Goal: Information Seeking & Learning: Learn about a topic

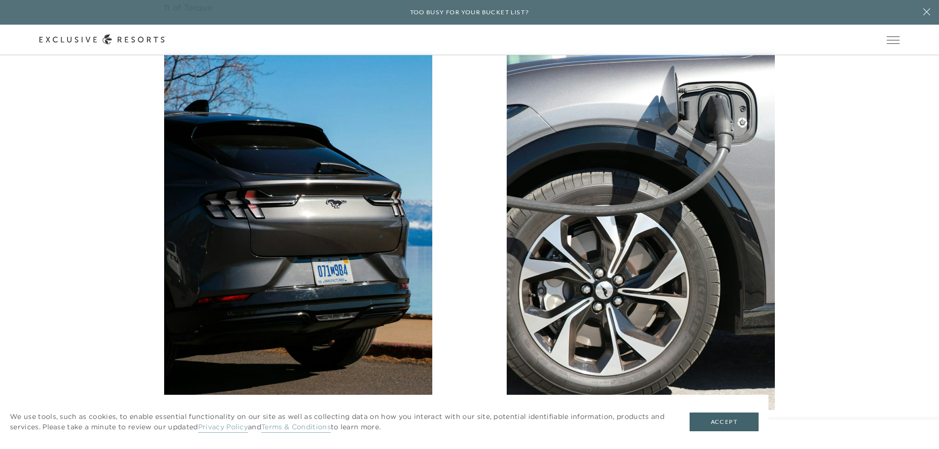
scroll to position [1627, 0]
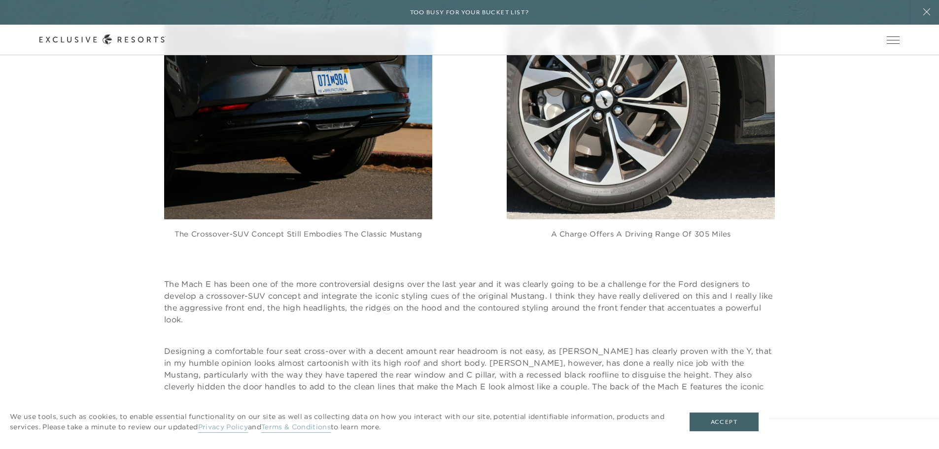
drag, startPoint x: 387, startPoint y: 308, endPoint x: 213, endPoint y: 268, distance: 178.5
click at [213, 278] on p "The Mach E has been one of the more controversial designs over the last year an…" at bounding box center [469, 301] width 611 height 47
drag, startPoint x: 292, startPoint y: 267, endPoint x: 581, endPoint y: 311, distance: 292.2
click at [581, 311] on div "The Mach E has been one of the more controversial designs over the last year an…" at bounding box center [469, 327] width 939 height 177
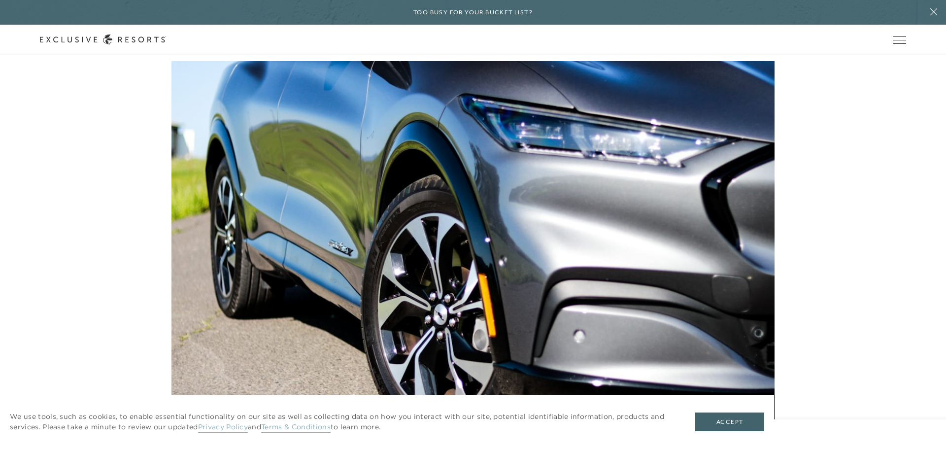
scroll to position [0, 0]
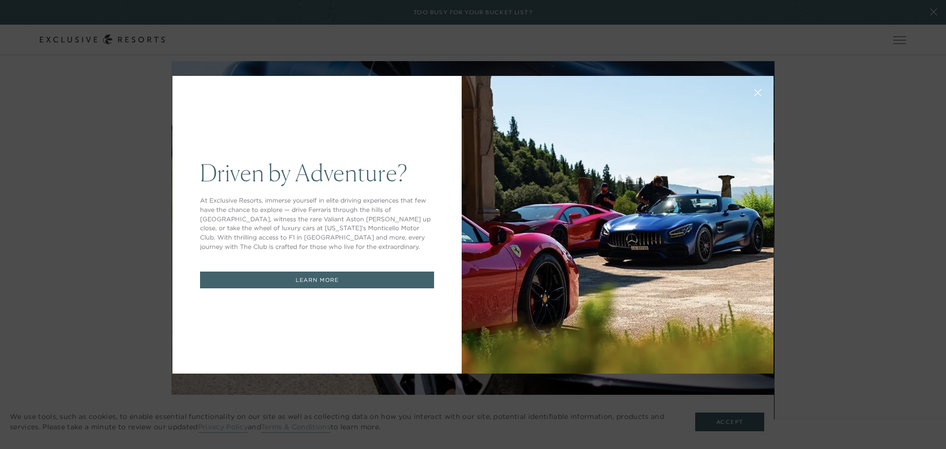
click at [872, 196] on div "Driven by Adventure? At Exclusive Resorts, immerse yourself in elite driving ex…" at bounding box center [473, 224] width 946 height 449
drag, startPoint x: 755, startPoint y: 91, endPoint x: 731, endPoint y: 115, distance: 34.2
click at [755, 92] on icon at bounding box center [758, 92] width 6 height 6
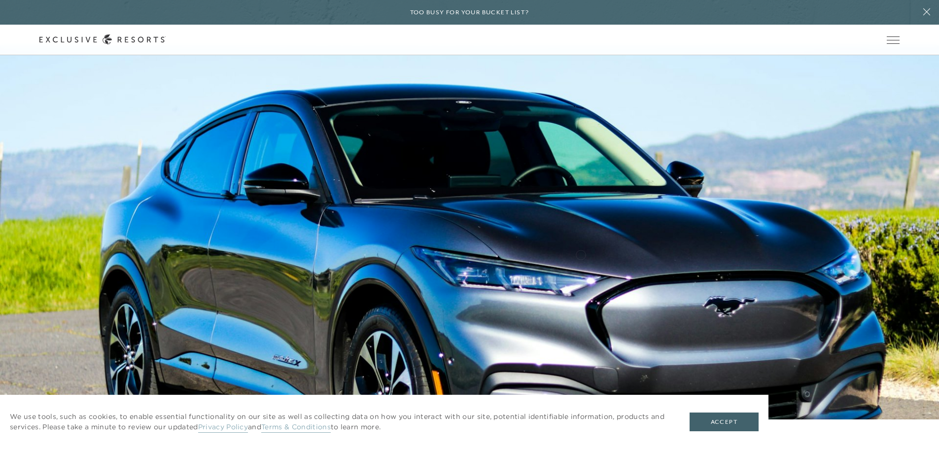
scroll to position [2415, 0]
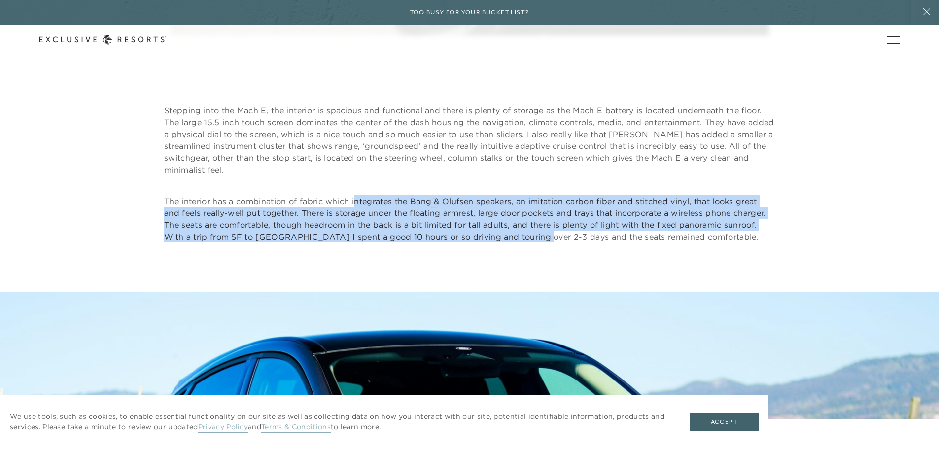
drag, startPoint x: 356, startPoint y: 189, endPoint x: 658, endPoint y: 230, distance: 304.3
click at [597, 228] on p "The interior has a combination of fabric which integrates the Bang & Olufsen sp…" at bounding box center [469, 218] width 611 height 47
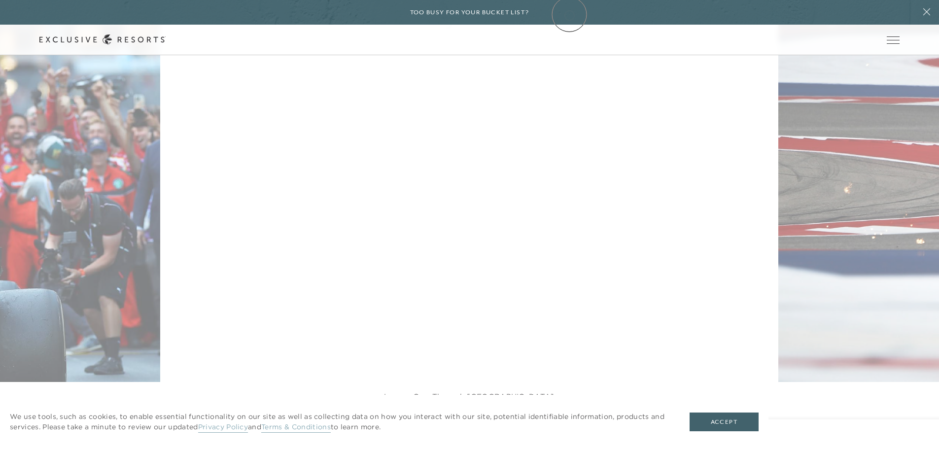
scroll to position [7344, 0]
